Goal: Information Seeking & Learning: Learn about a topic

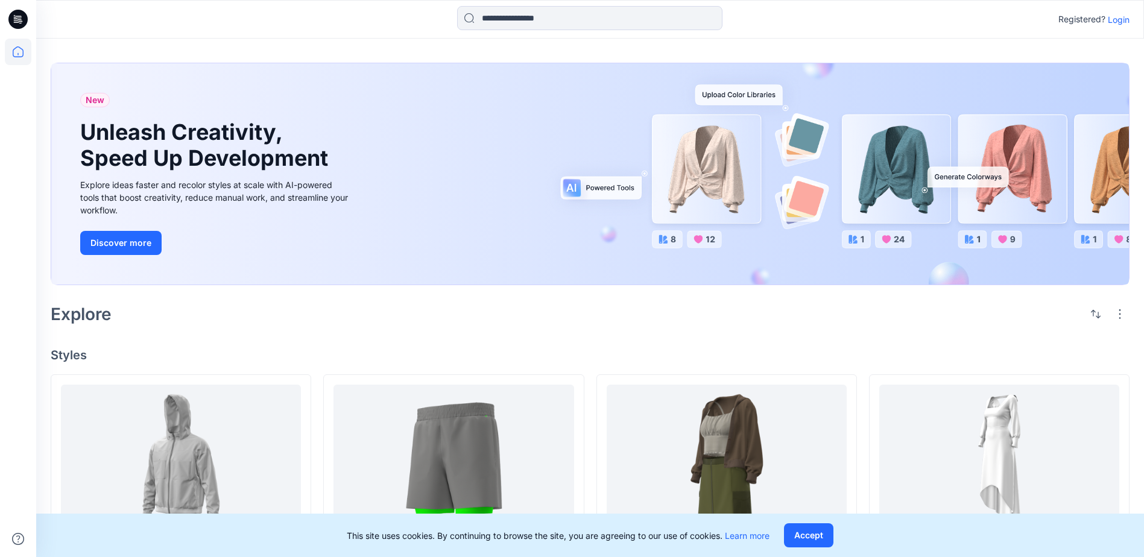
click at [1119, 17] on p "Login" at bounding box center [1119, 19] width 22 height 13
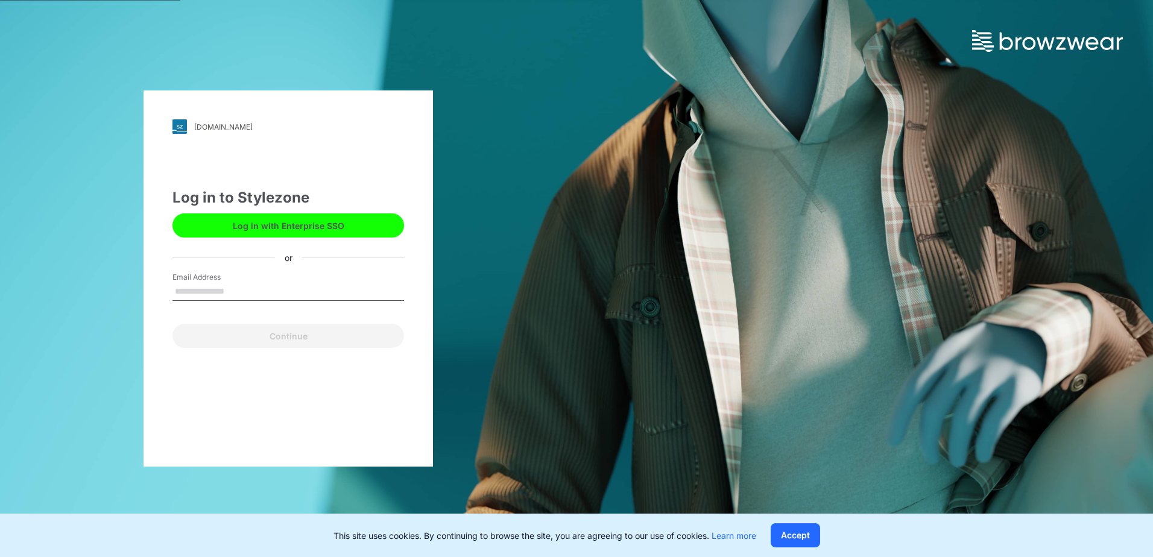
click at [257, 289] on input "Email Address" at bounding box center [288, 292] width 232 height 18
type input "**********"
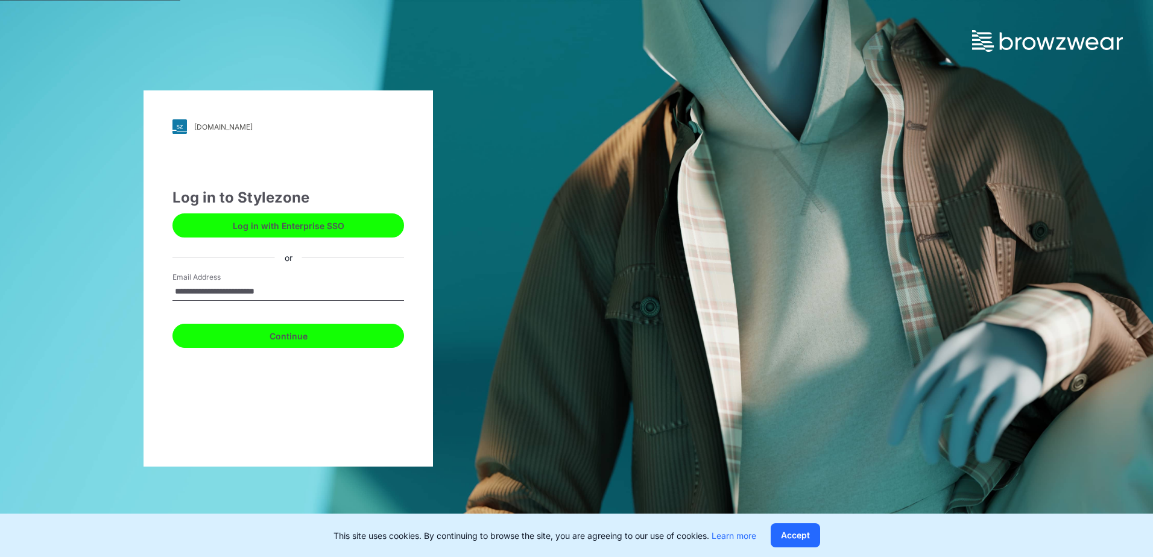
click at [259, 344] on button "Continue" at bounding box center [288, 336] width 232 height 24
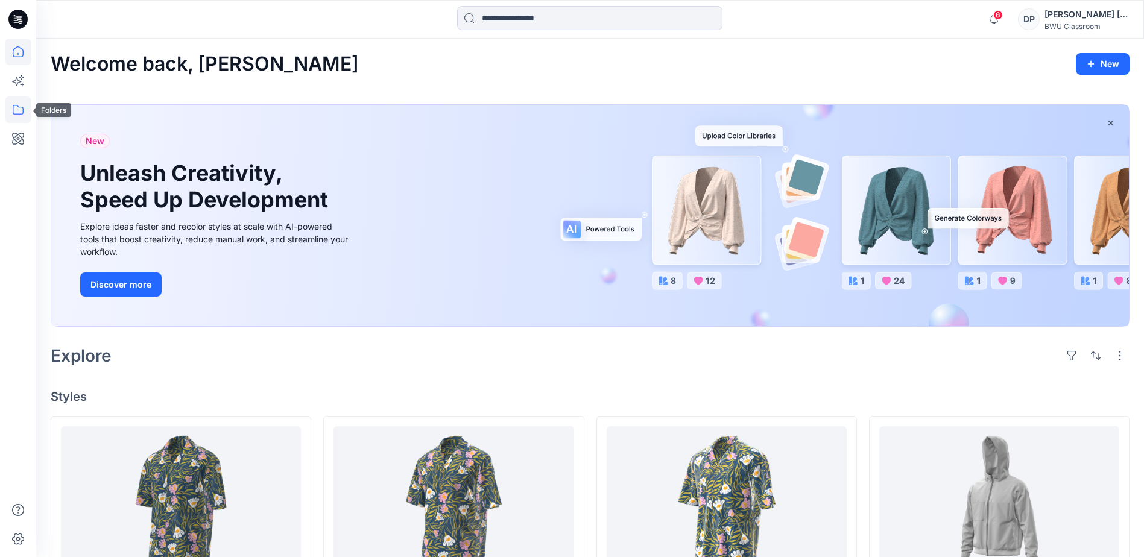
click at [14, 105] on icon at bounding box center [18, 109] width 27 height 27
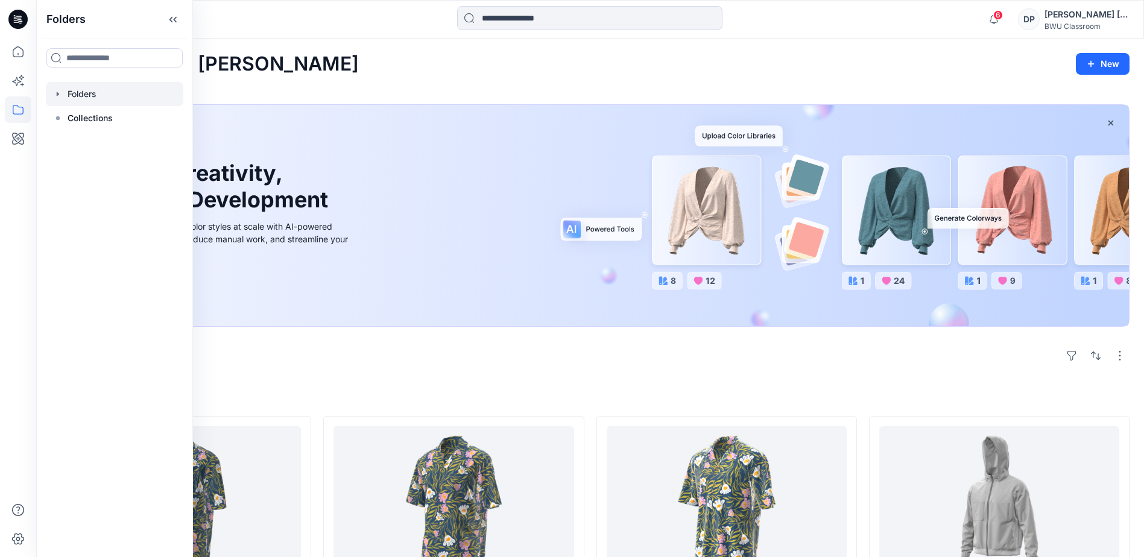
click at [113, 105] on div at bounding box center [114, 94] width 137 height 24
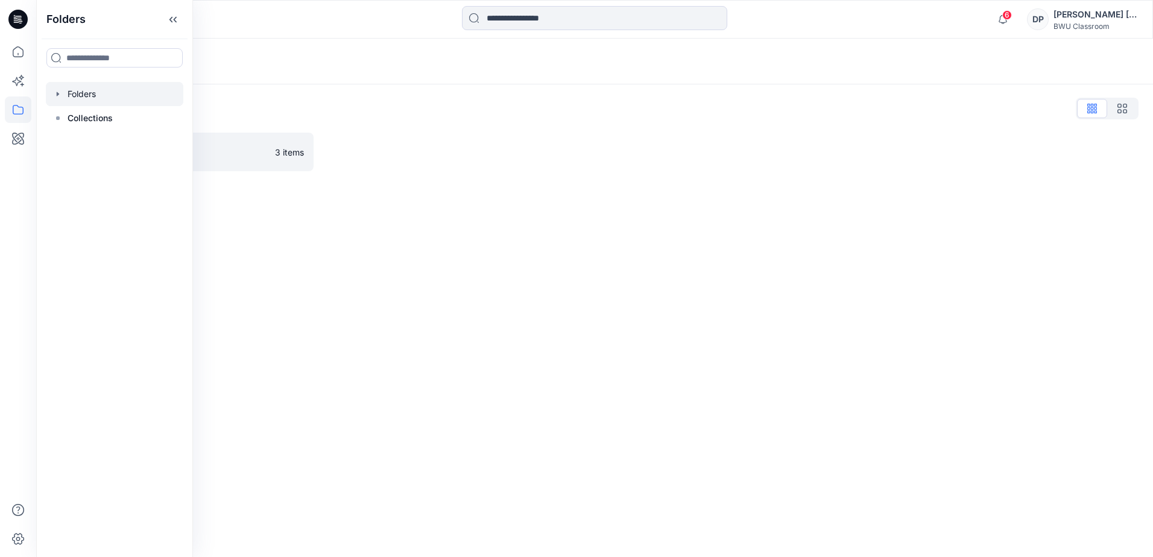
click at [640, 177] on div "Folders List DPC Expert 3 items" at bounding box center [594, 134] width 1117 height 101
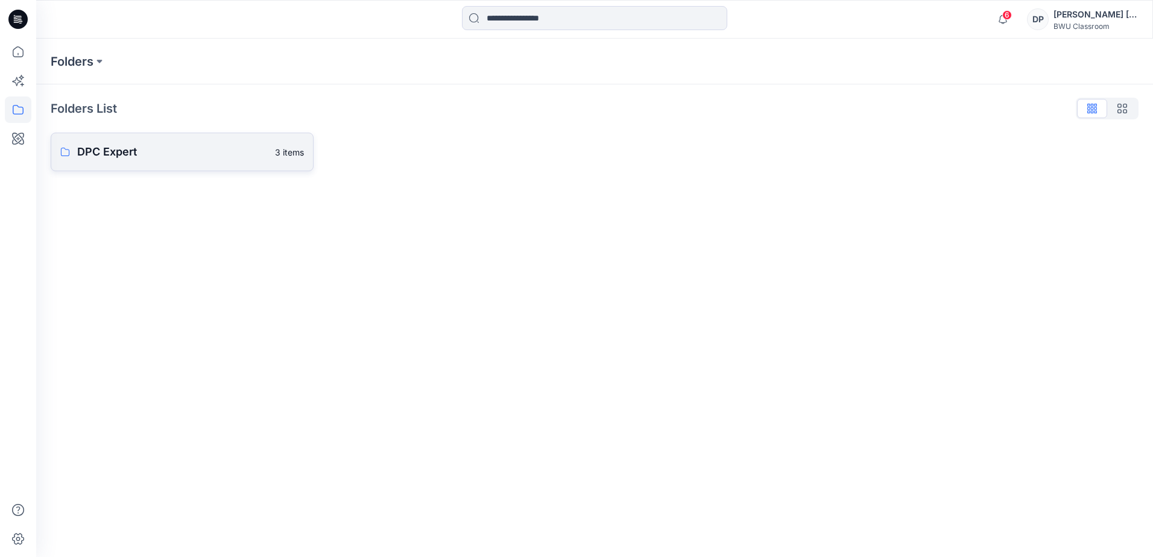
click at [146, 155] on p "DPC Expert" at bounding box center [172, 152] width 191 height 17
